Goal: Transaction & Acquisition: Purchase product/service

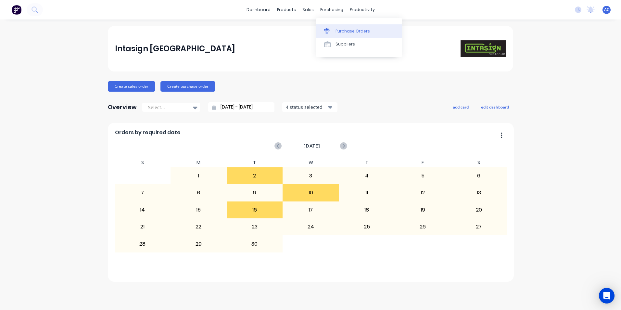
click at [337, 29] on div "Purchase Orders" at bounding box center [353, 31] width 34 height 6
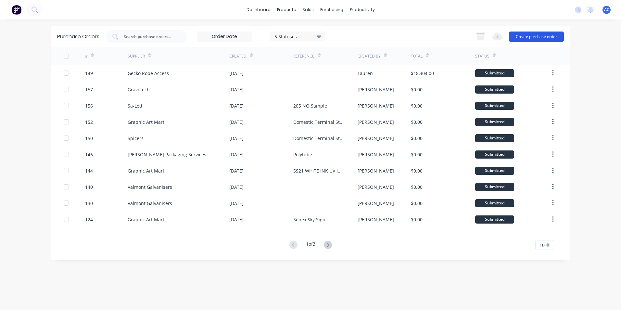
click at [547, 38] on button "Create purchase order" at bounding box center [536, 37] width 55 height 10
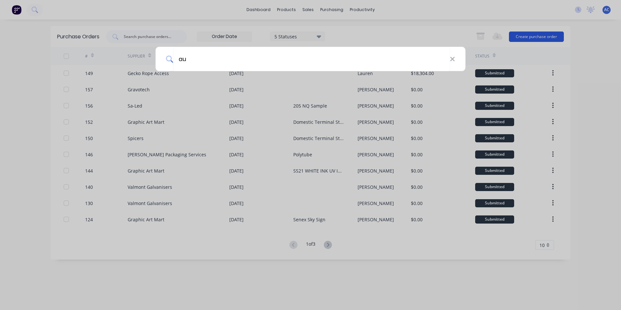
type input "aus"
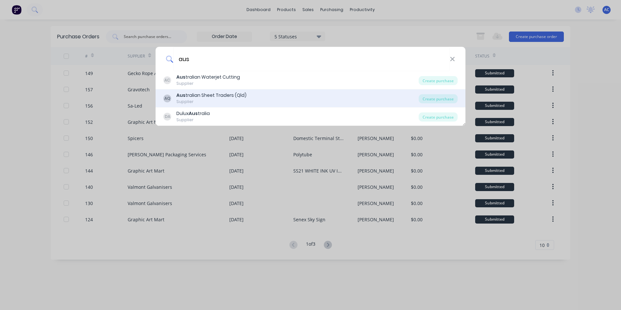
click at [337, 101] on div "AQ Aus tralian Sheet Traders (Qld) Supplier" at bounding box center [290, 98] width 255 height 13
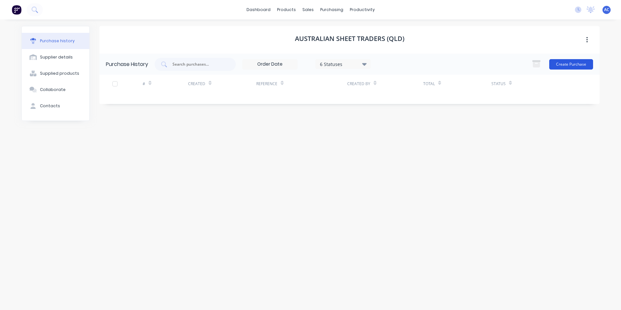
click at [585, 65] on button "Create Purchase" at bounding box center [571, 64] width 44 height 10
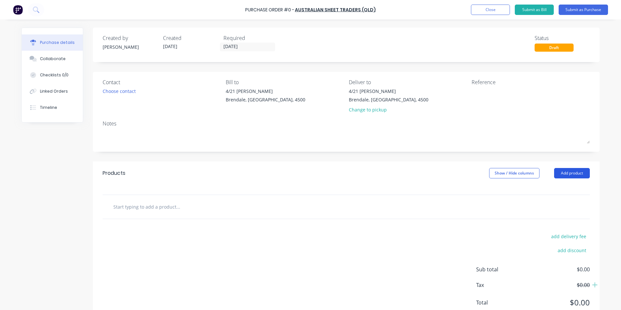
click at [562, 173] on button "Add product" at bounding box center [572, 173] width 36 height 10
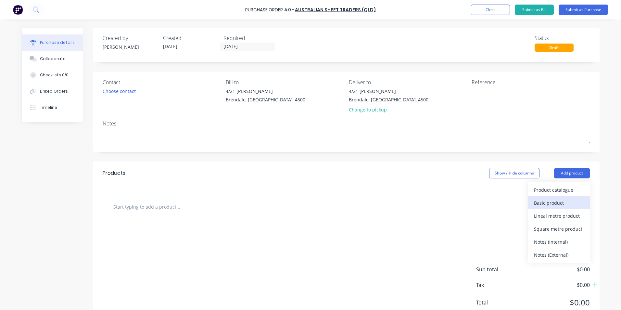
click at [549, 205] on div "Basic product" at bounding box center [559, 202] width 50 height 9
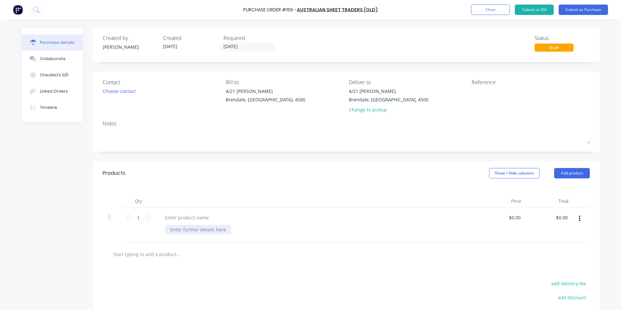
click at [201, 232] on div at bounding box center [198, 229] width 66 height 9
click at [184, 211] on div "MDF Sheet" at bounding box center [317, 225] width 325 height 35
click at [193, 225] on div "MDF Sheet" at bounding box center [182, 229] width 34 height 9
click at [193, 220] on div at bounding box center [187, 217] width 54 height 9
click at [146, 216] on icon at bounding box center [148, 218] width 6 height 6
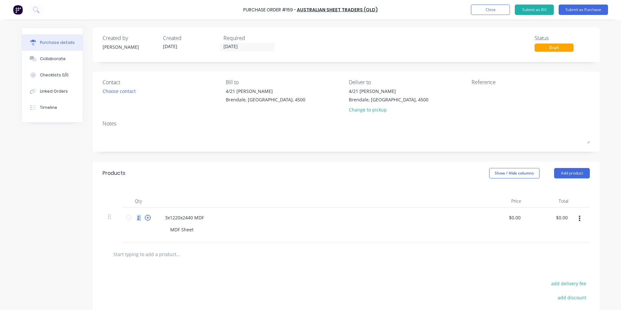
click at [146, 216] on icon at bounding box center [148, 218] width 6 height 6
type input "5"
click at [479, 105] on div "Reference" at bounding box center [531, 97] width 118 height 38
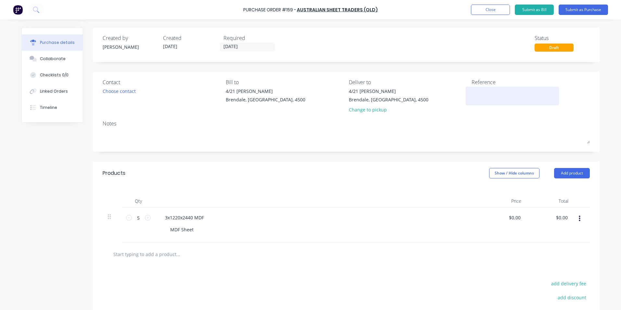
click at [480, 95] on textarea at bounding box center [512, 95] width 81 height 15
type textarea "NPAV"
type textarea "x"
type textarea "NPAV"
type textarea "x"
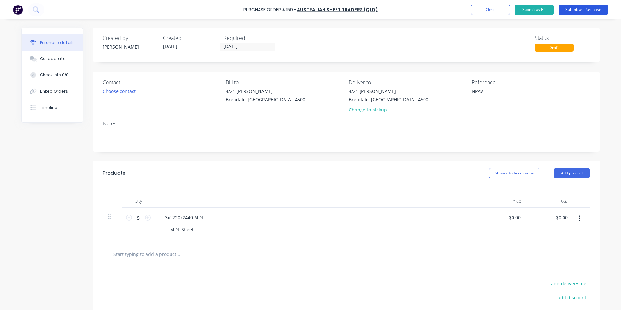
type textarea "NPAV"
click at [576, 6] on button "Submit as Purchase" at bounding box center [583, 10] width 49 height 10
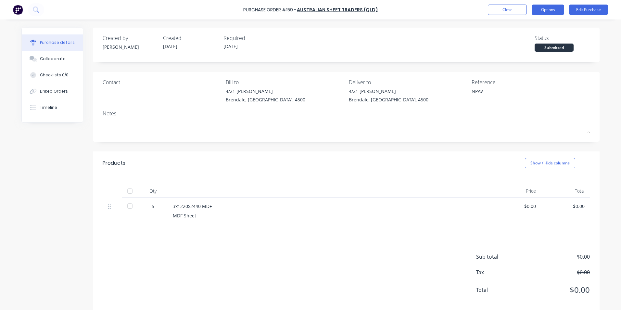
click at [556, 10] on button "Options" at bounding box center [548, 10] width 32 height 10
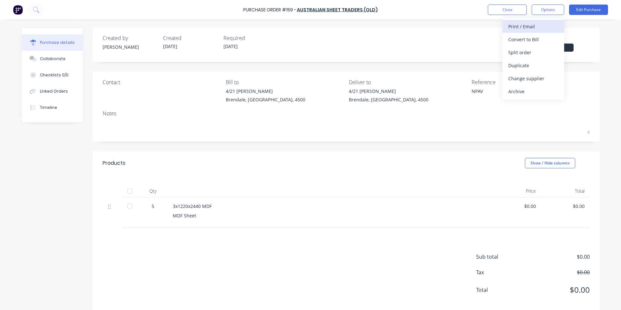
click at [543, 22] on div "Print / Email" at bounding box center [533, 26] width 50 height 9
click at [526, 52] on div "Without pricing" at bounding box center [533, 52] width 50 height 9
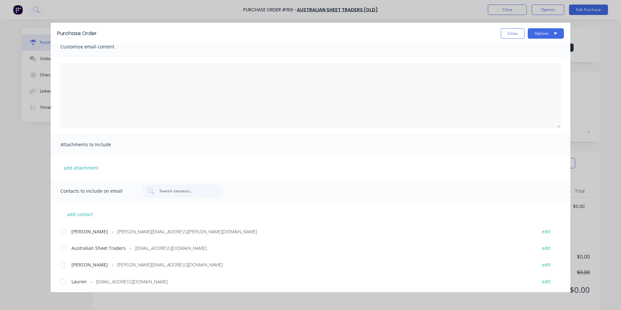
scroll to position [9, 0]
drag, startPoint x: 65, startPoint y: 244, endPoint x: 65, endPoint y: 239, distance: 4.6
click at [65, 244] on div at bounding box center [63, 246] width 13 height 13
click at [62, 232] on div at bounding box center [63, 229] width 13 height 13
click at [540, 34] on button "Options" at bounding box center [546, 33] width 36 height 10
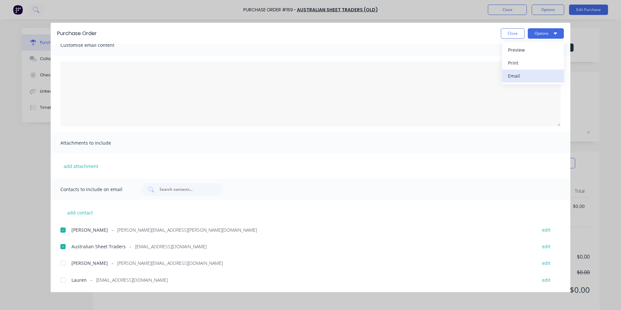
drag, startPoint x: 533, startPoint y: 64, endPoint x: 533, endPoint y: 78, distance: 14.0
click at [533, 78] on div "Preview Print Email" at bounding box center [533, 63] width 62 height 42
click at [533, 78] on div "Email" at bounding box center [533, 75] width 50 height 9
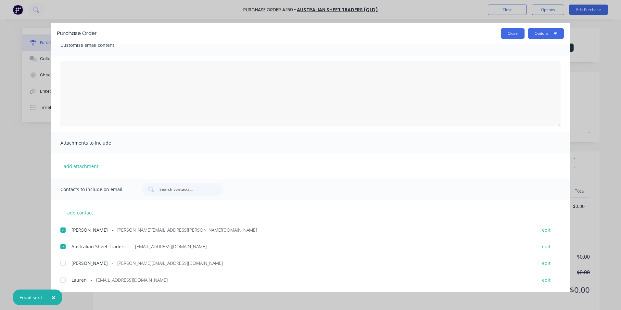
click at [506, 35] on button "Close" at bounding box center [513, 33] width 24 height 10
type textarea "x"
